Goal: Check status: Check status

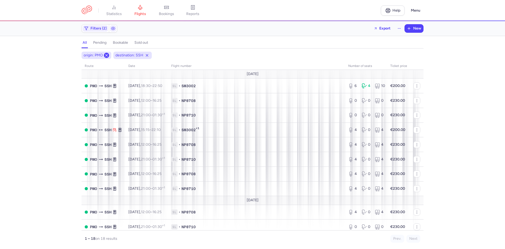
click at [107, 54] on line at bounding box center [107, 55] width 2 height 2
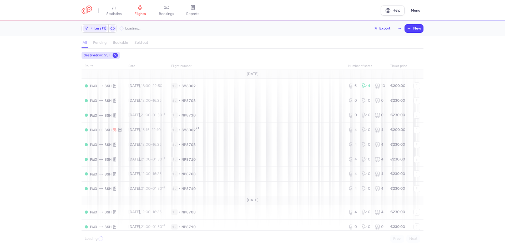
click at [114, 57] on icon at bounding box center [115, 55] width 4 height 4
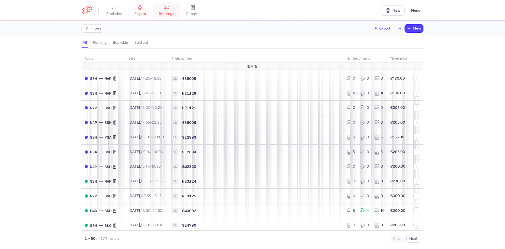
click at [168, 8] on icon at bounding box center [166, 7] width 5 height 5
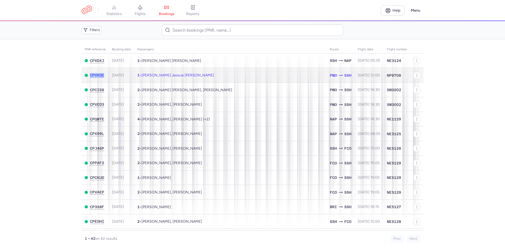
drag, startPoint x: 106, startPoint y: 75, endPoint x: 90, endPoint y: 75, distance: 16.3
click at [90, 75] on td "CPVKQE" at bounding box center [95, 75] width 27 height 15
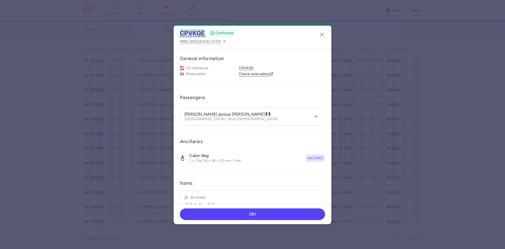
drag, startPoint x: 205, startPoint y: 33, endPoint x: 179, endPoint y: 33, distance: 26.1
click at [179, 33] on div "CPVKQE CONFIRMED PMO to SSH , [DATE] 21:00" at bounding box center [253, 37] width 158 height 24
copy button "CPVKQE"
click at [322, 34] on line "button" at bounding box center [322, 34] width 3 height 3
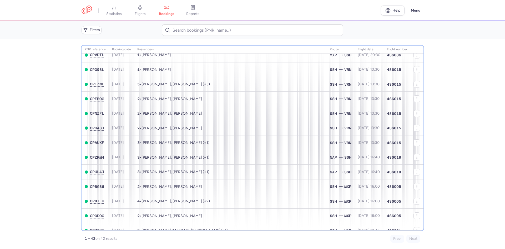
scroll to position [437, 0]
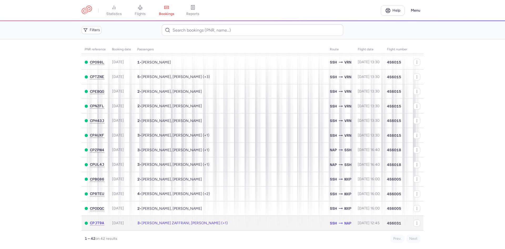
drag, startPoint x: 408, startPoint y: 225, endPoint x: 354, endPoint y: 223, distance: 54.5
click at [354, 223] on tr "CPJT9A [DATE] 3 • [PERSON_NAME] ZAFFRANI, [PERSON_NAME] (+1) SSH NAP [DATE] 12:…" at bounding box center [253, 223] width 342 height 14
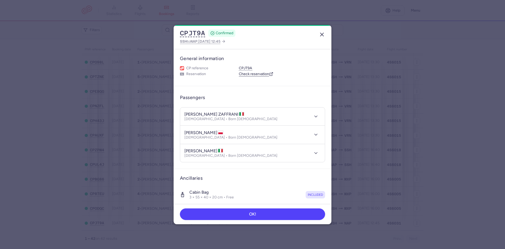
click at [321, 37] on icon "button" at bounding box center [322, 34] width 6 height 6
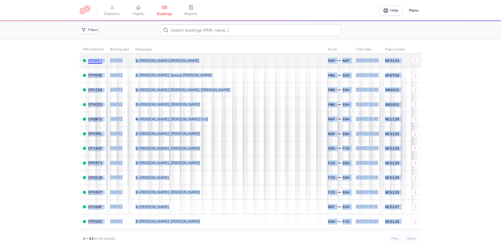
drag, startPoint x: 402, startPoint y: 224, endPoint x: 88, endPoint y: 62, distance: 352.7
copy tbody "LOREMI 2513-36-27 7 • Dolor Sitame CONSE ADI ELI 3820-64-08, 07:78 SE3609 DOEIU…"
